Goal: Task Accomplishment & Management: Use online tool/utility

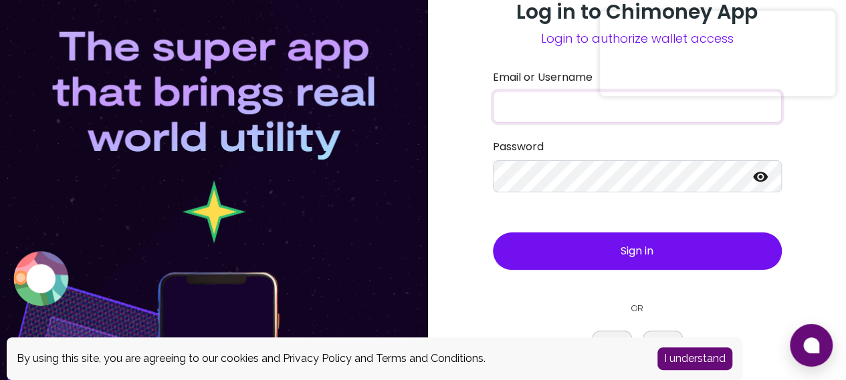
click at [558, 118] on input "Email or Username" at bounding box center [637, 107] width 289 height 32
click at [594, 241] on button "Sign in" at bounding box center [637, 251] width 289 height 37
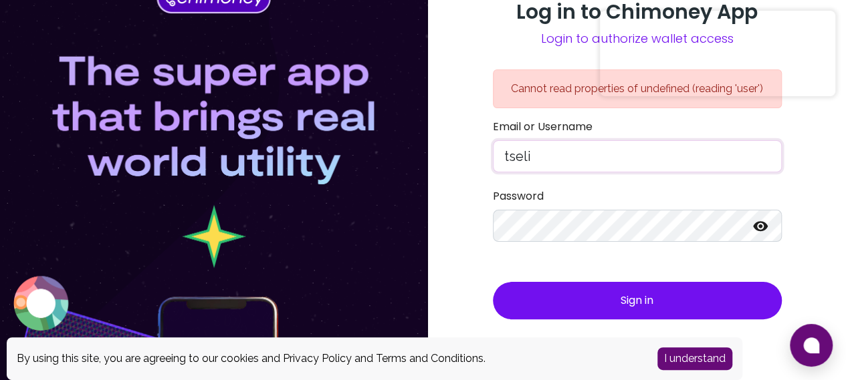
click at [674, 150] on input "tseli" at bounding box center [637, 156] width 289 height 32
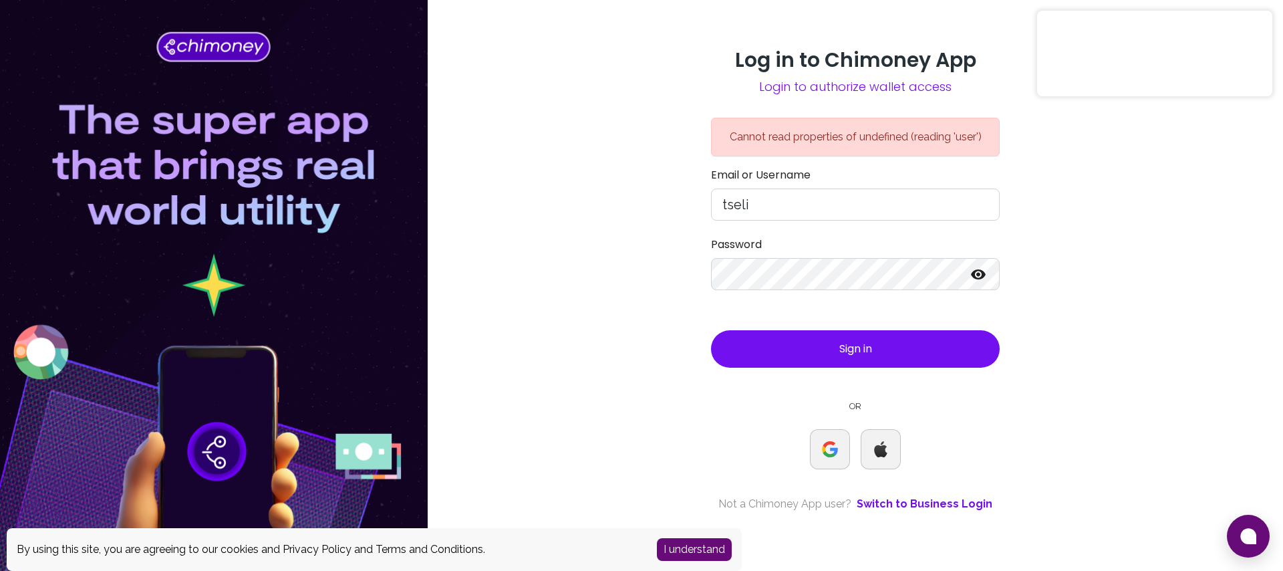
click at [855, 353] on div "Log in to Chimoney App Login to authorize wallet access Cannot read properties …" at bounding box center [856, 285] width 856 height 571
click at [679, 380] on button "I understand" at bounding box center [694, 549] width 75 height 23
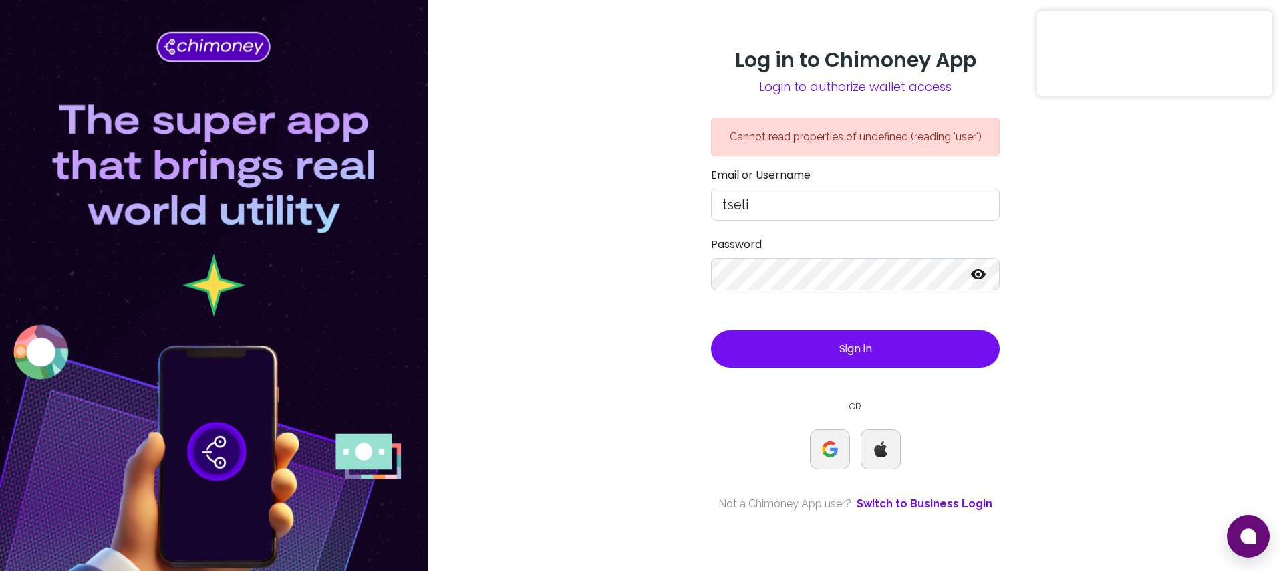
click at [855, 293] on div "Log in to Chimoney App Login to authorize wallet access Cannot read properties …" at bounding box center [856, 285] width 856 height 571
click at [854, 203] on input "tseli" at bounding box center [855, 205] width 289 height 32
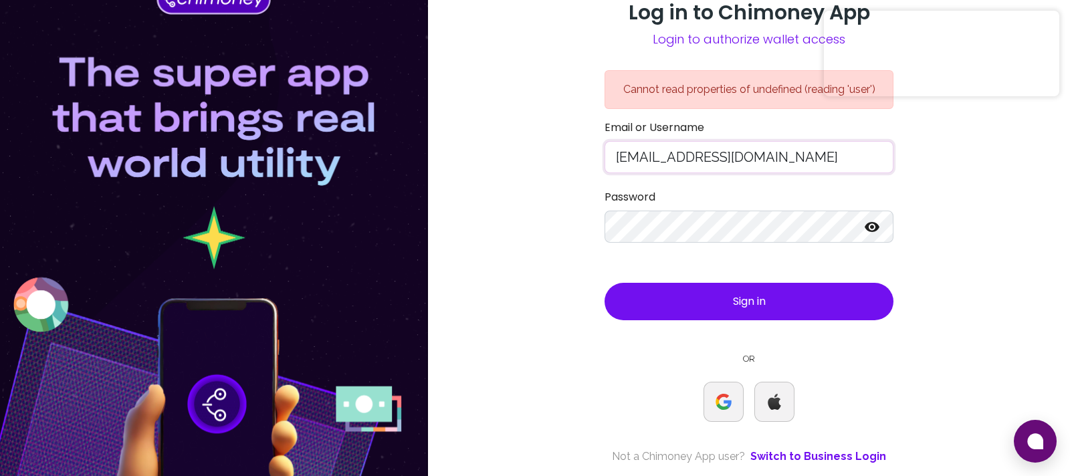
type input "tseli.t@gmail.com"
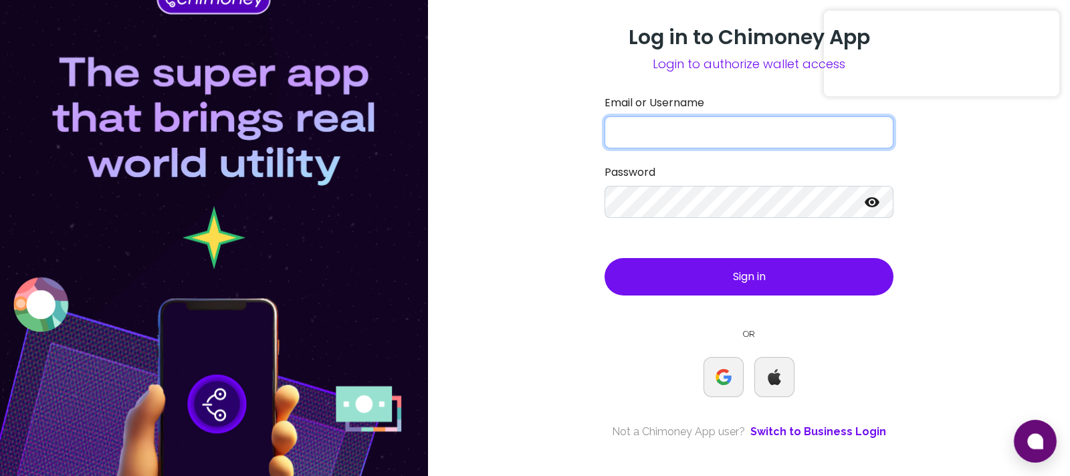
click at [698, 129] on input "Email or Username" at bounding box center [748, 132] width 289 height 32
click at [722, 132] on input "Email or Username" at bounding box center [748, 132] width 289 height 32
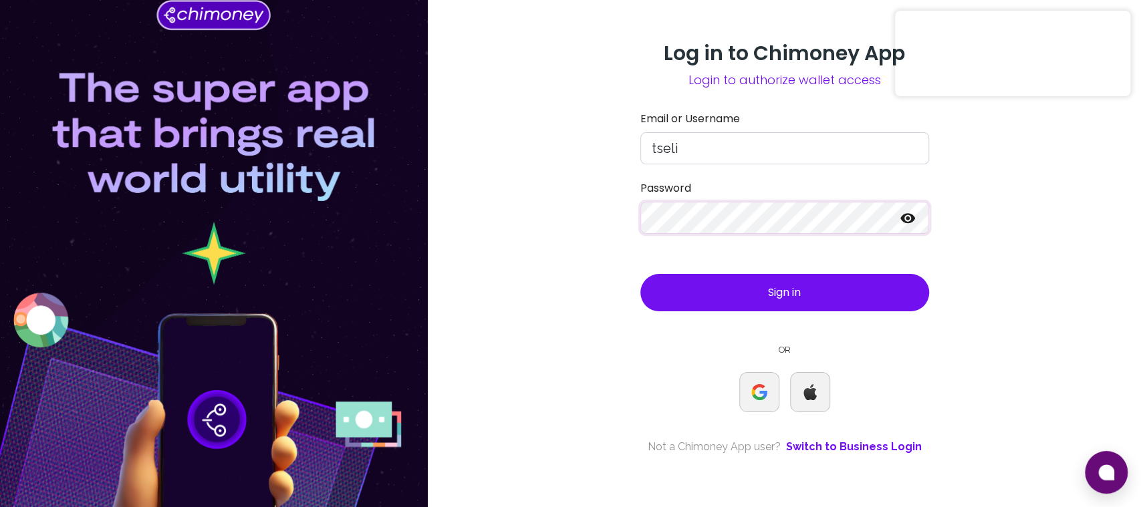
click at [0, 475] on com-1password-button at bounding box center [0, 507] width 0 height 0
click at [979, 190] on div "Log in to Chimoney App Login to authorize wallet access Email or Username tseli…" at bounding box center [784, 253] width 713 height 507
click at [909, 217] on icon at bounding box center [908, 218] width 16 height 16
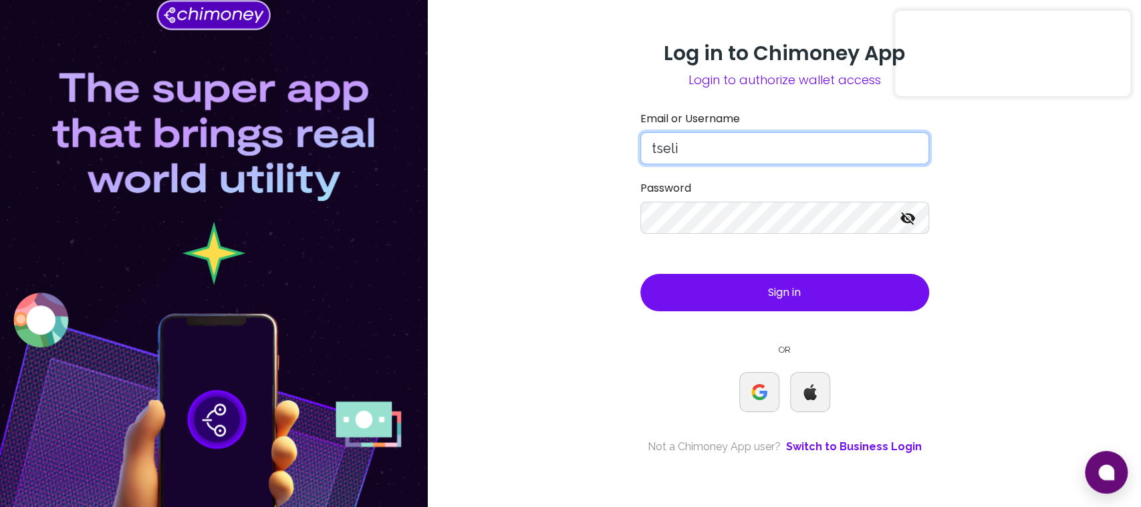
click at [808, 146] on input "tseli" at bounding box center [784, 148] width 289 height 32
type input "tseli"
click at [800, 287] on span "Sign in" at bounding box center [784, 292] width 33 height 15
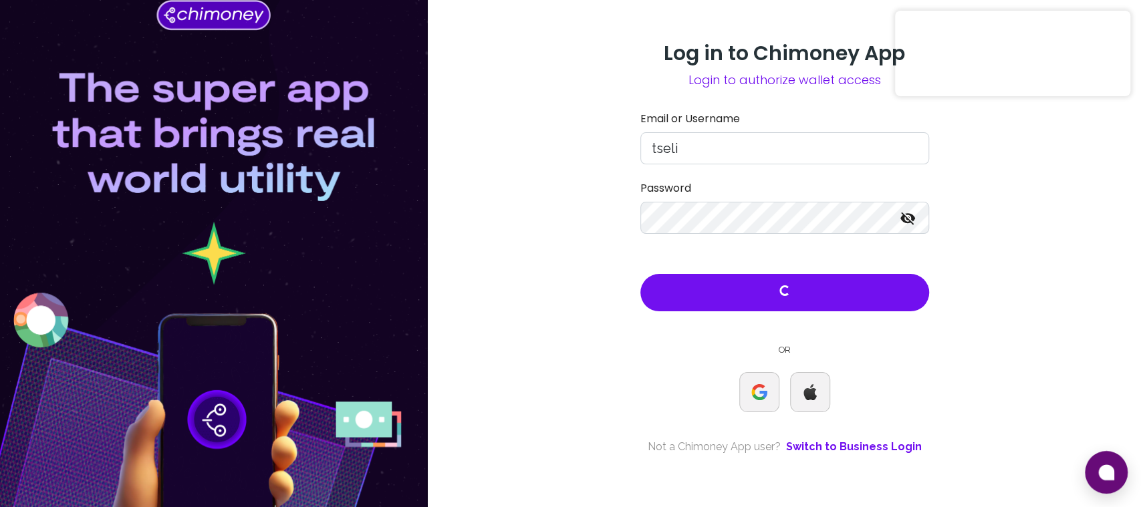
click at [910, 219] on icon at bounding box center [908, 218] width 16 height 16
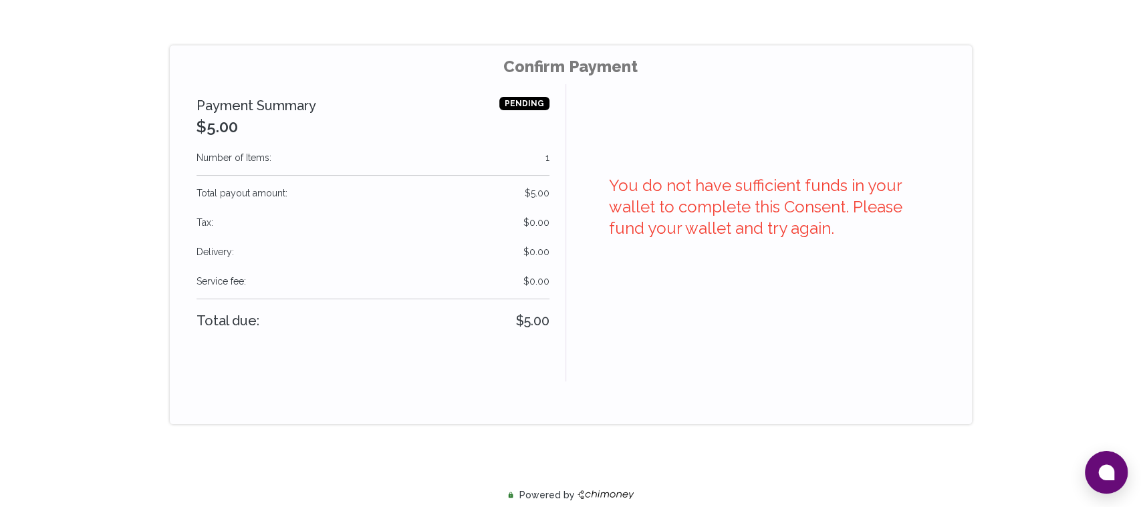
click at [1066, 229] on div "Confirm Payment Payment Summary $5.00 PENDING Number of Items : 1 Total payout …" at bounding box center [570, 228] width 1141 height 457
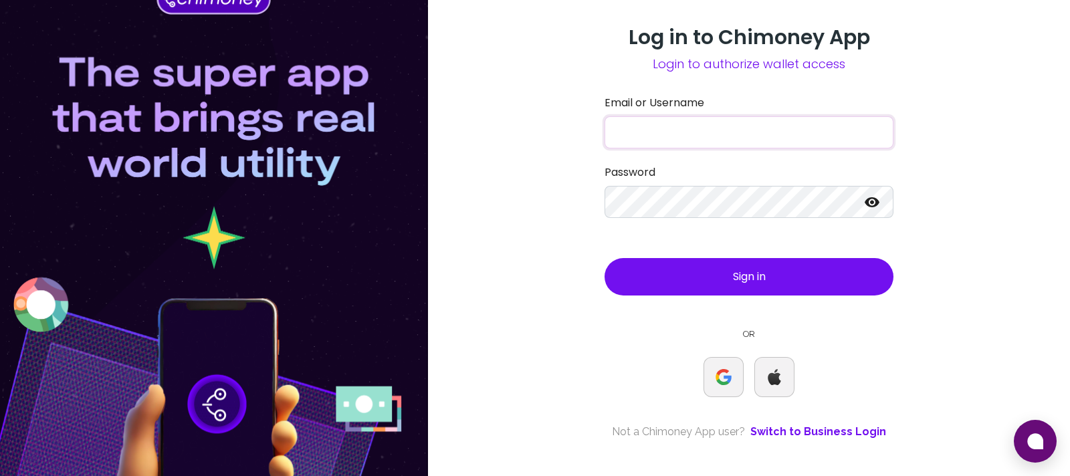
click at [662, 133] on input "Email or Username" at bounding box center [748, 132] width 289 height 32
type input "Spx9qt_Tpq3VHn!"
click at [604, 258] on button "Sign in" at bounding box center [748, 276] width 289 height 37
type input "[EMAIL_ADDRESS][DOMAIN_NAME]"
click at [604, 258] on button "Sign in" at bounding box center [748, 276] width 289 height 37
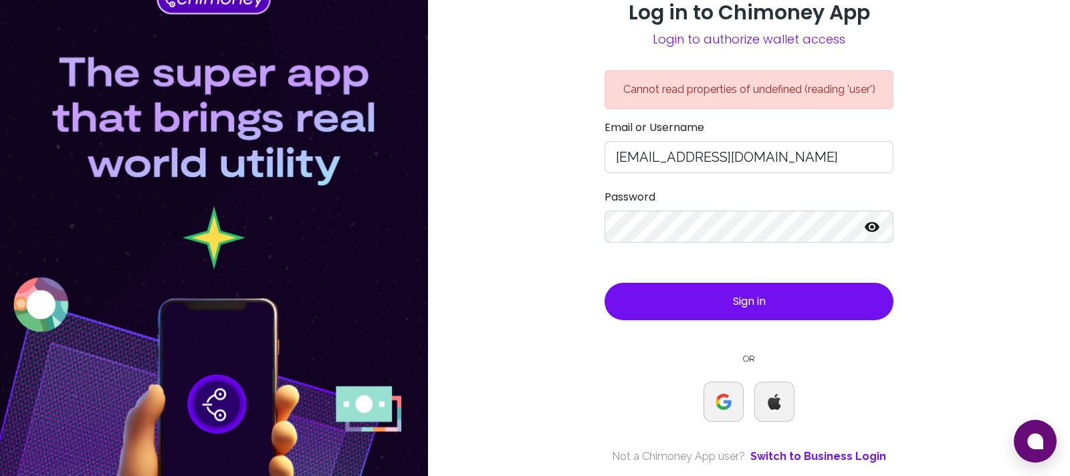
click at [870, 231] on icon at bounding box center [871, 227] width 15 height 10
click at [762, 303] on span "Sign in" at bounding box center [749, 300] width 33 height 15
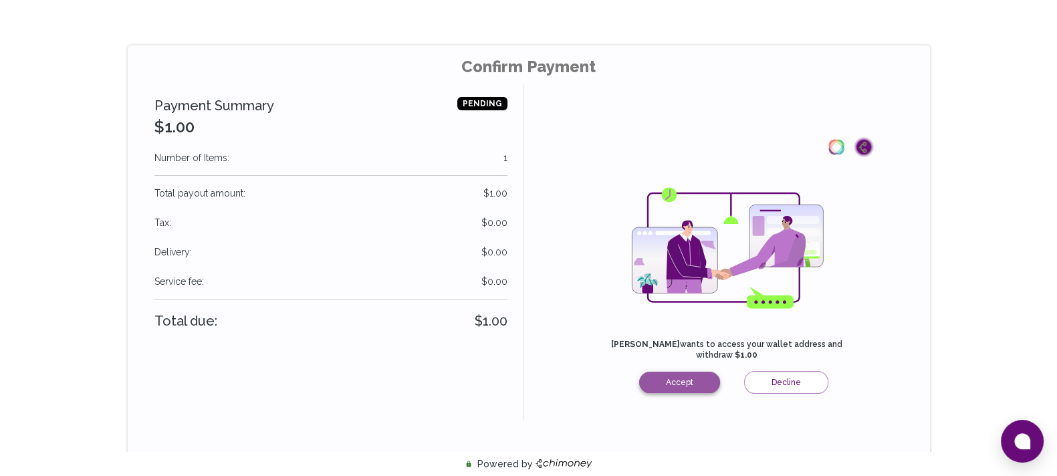
click at [679, 382] on button "Accept" at bounding box center [679, 382] width 81 height 21
click at [666, 386] on button "Accept" at bounding box center [679, 382] width 81 height 21
